Goal: Task Accomplishment & Management: Manage account settings

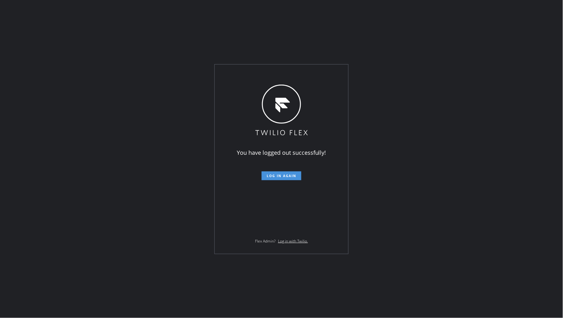
click at [278, 172] on button "Log in again" at bounding box center [282, 176] width 40 height 9
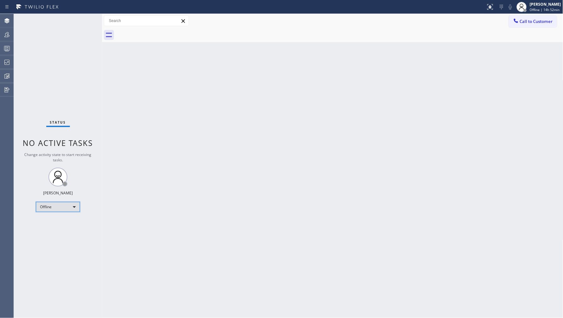
click at [52, 209] on div "Offline" at bounding box center [58, 207] width 44 height 10
click at [58, 233] on li "Unavailable" at bounding box center [57, 232] width 43 height 8
click at [10, 38] on div at bounding box center [7, 34] width 14 height 13
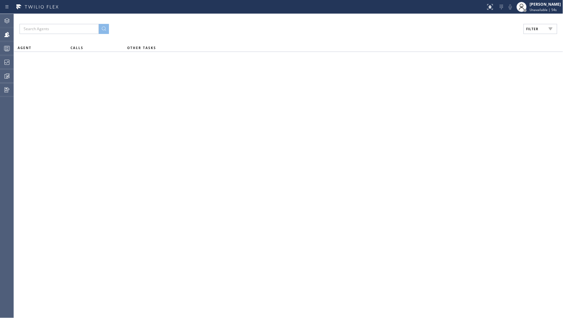
click at [540, 31] on button "Filter" at bounding box center [541, 29] width 34 height 10
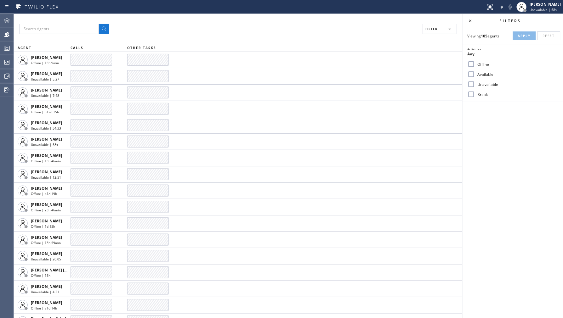
click at [490, 84] on label "Unavailable" at bounding box center [516, 84] width 83 height 5
click at [475, 84] on input "Unavailable" at bounding box center [472, 85] width 8 height 8
checkbox input "true"
click at [519, 34] on span "Apply" at bounding box center [524, 36] width 13 height 4
drag, startPoint x: 268, startPoint y: 309, endPoint x: 504, endPoint y: 157, distance: 280.8
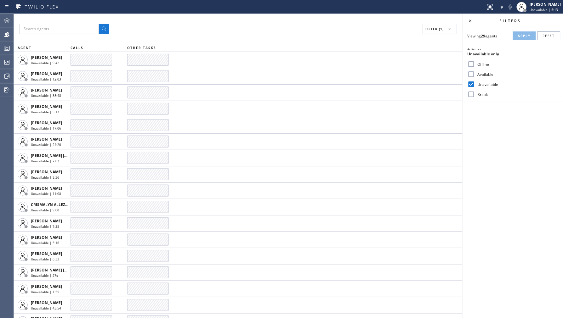
click at [504, 157] on div "Filters Viewing 29 agents Apply Reset Activities Unavailable only Offline Avail…" at bounding box center [513, 166] width 100 height 305
click at [485, 75] on label "Available" at bounding box center [516, 74] width 83 height 5
click at [475, 75] on input "Available" at bounding box center [472, 75] width 8 height 8
checkbox input "true"
click at [486, 87] on label "Unavailable" at bounding box center [516, 84] width 83 height 5
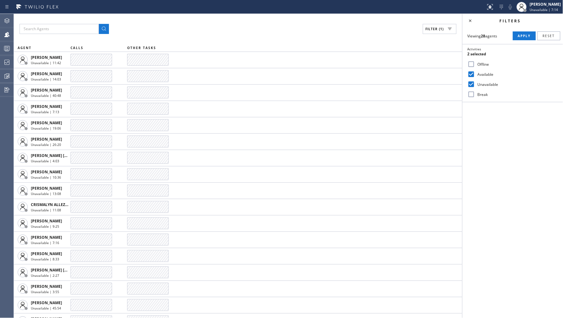
click at [475, 87] on input "Unavailable" at bounding box center [472, 85] width 8 height 8
click at [524, 39] on button "Apply" at bounding box center [524, 35] width 23 height 9
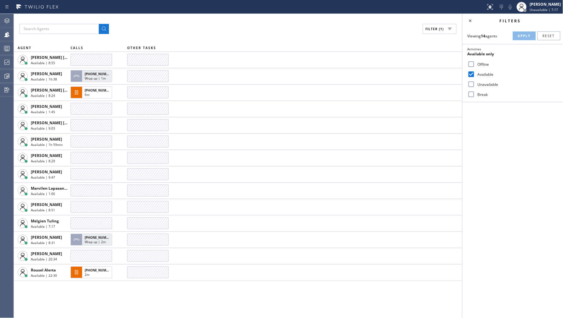
click at [484, 82] on label "Unavailable" at bounding box center [516, 84] width 83 height 5
click at [475, 81] on input "Unavailable" at bounding box center [472, 85] width 8 height 8
checkbox input "true"
click at [489, 72] on label "Available" at bounding box center [516, 74] width 83 height 5
click at [475, 72] on input "Available" at bounding box center [472, 75] width 8 height 8
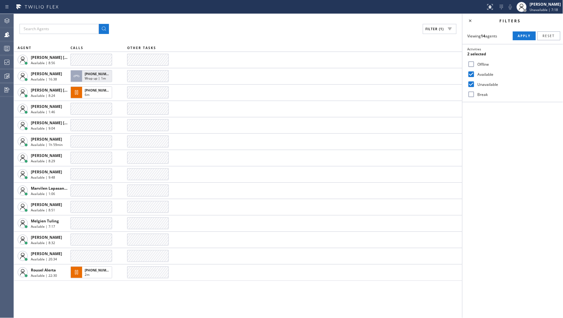
checkbox input "false"
click at [523, 37] on span "Apply" at bounding box center [524, 36] width 13 height 4
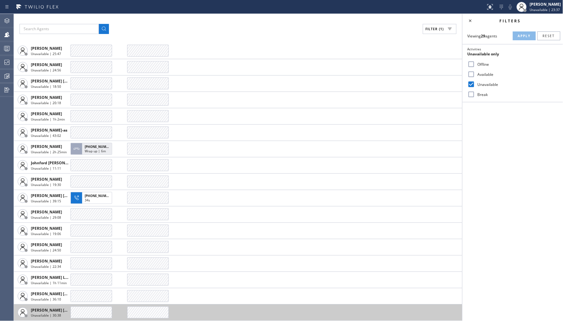
scroll to position [205, 0]
